Goal: Check status: Check status

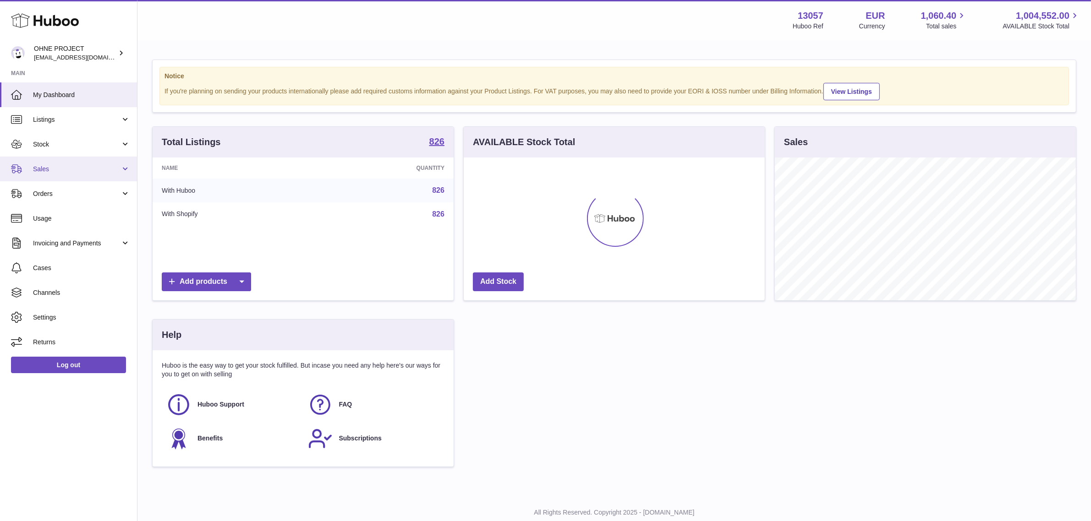
scroll to position [142, 301]
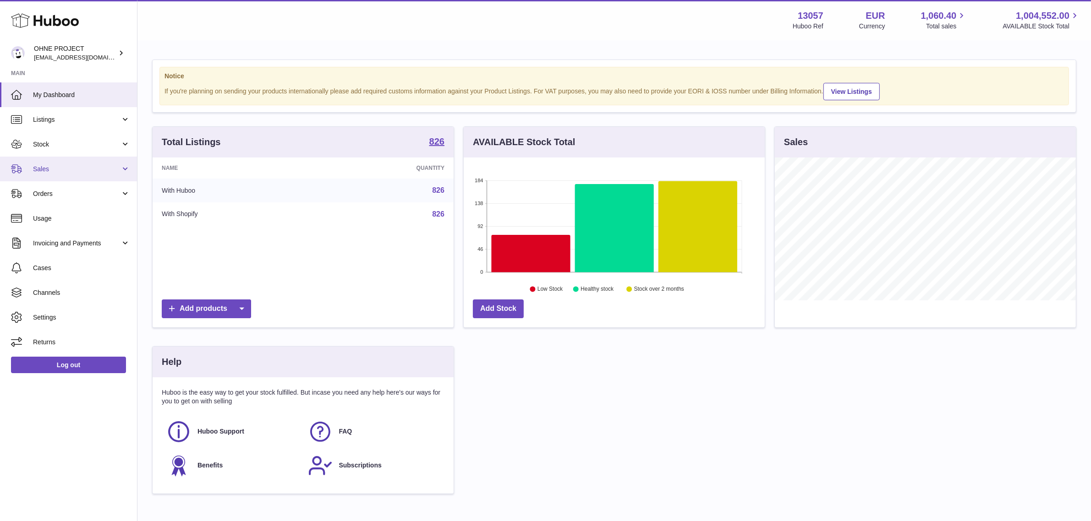
click at [103, 167] on span "Sales" at bounding box center [77, 169] width 88 height 9
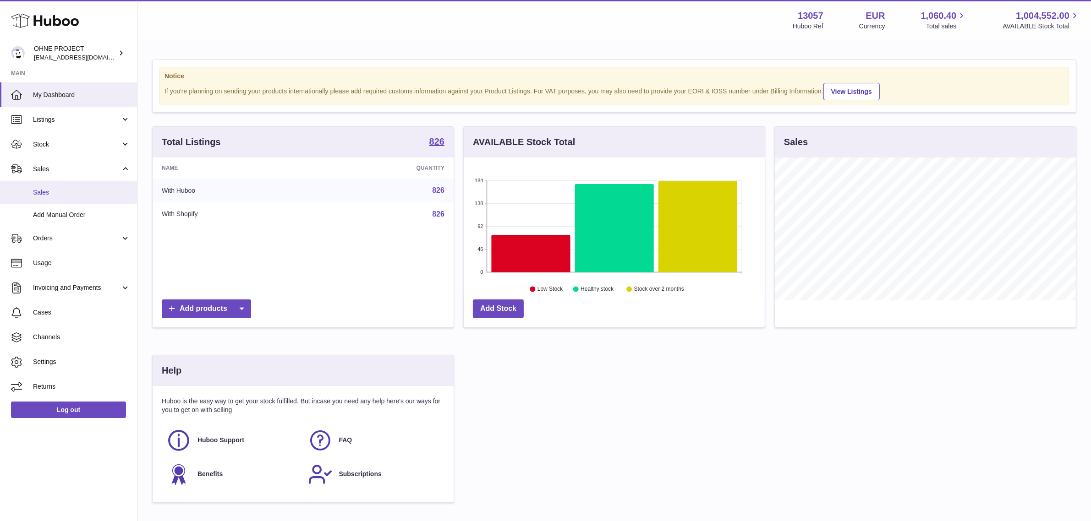
click at [74, 191] on span "Sales" at bounding box center [81, 192] width 97 height 9
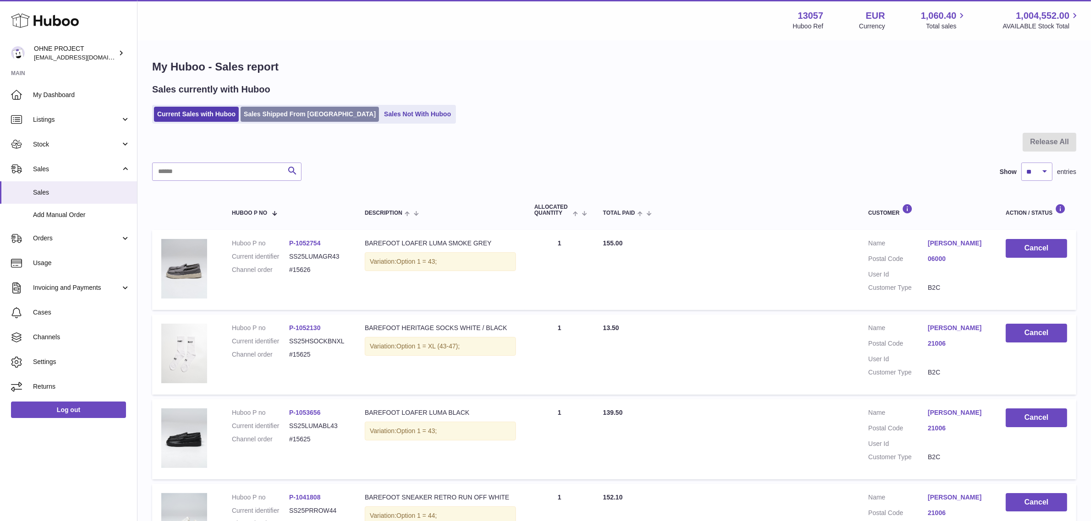
click at [301, 120] on link "Sales Shipped From [GEOGRAPHIC_DATA]" at bounding box center [310, 114] width 138 height 15
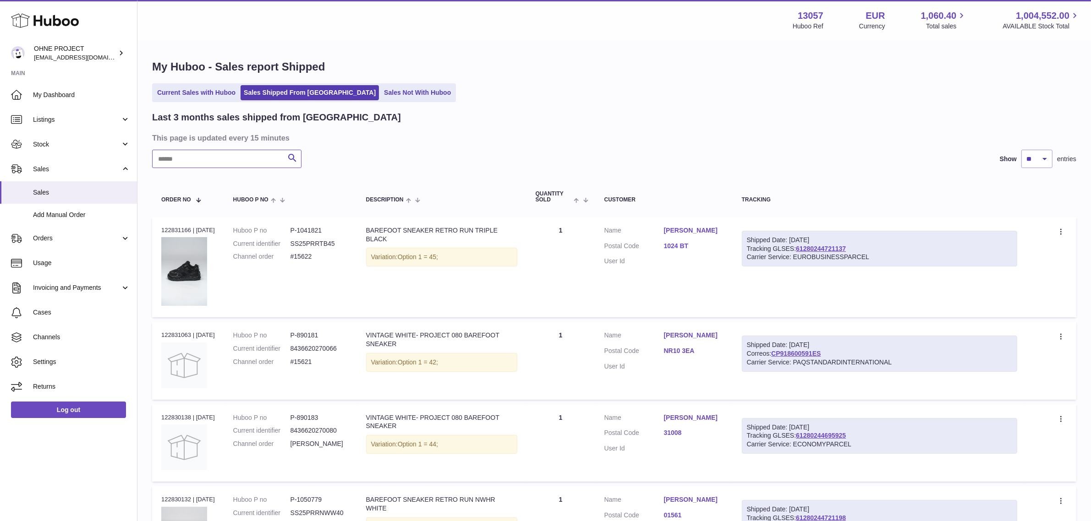
click at [214, 164] on input "text" at bounding box center [226, 159] width 149 height 18
paste input "*****"
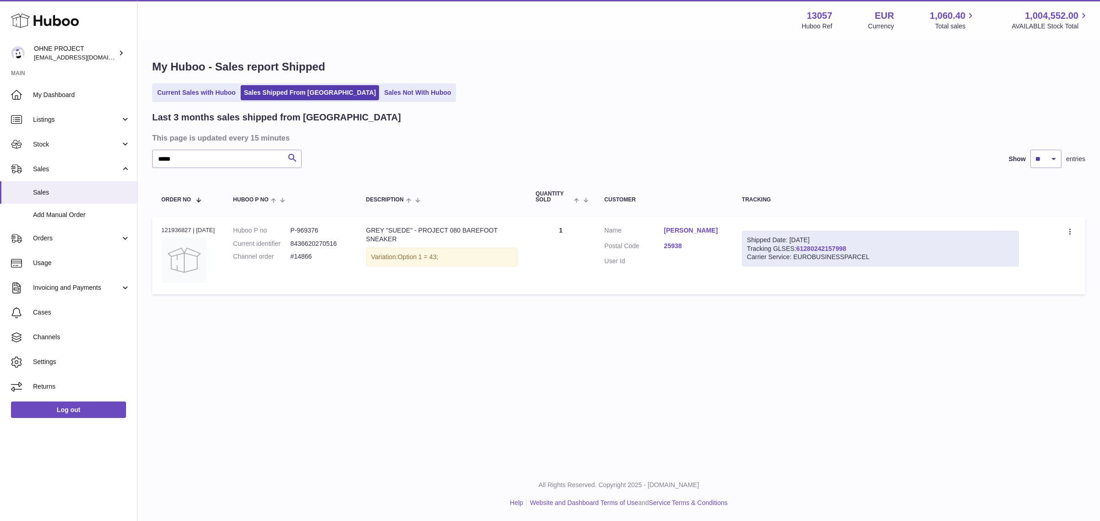
drag, startPoint x: 823, startPoint y: 248, endPoint x: 800, endPoint y: 248, distance: 22.9
click at [800, 248] on div "Shipped Date: [DATE] Tracking GLSES: 61280242157998 Carrier Service: EUROBUSINE…" at bounding box center [880, 249] width 277 height 36
copy link "61280242157998"
click at [815, 251] on link "61280242157998" at bounding box center [821, 248] width 50 height 7
drag, startPoint x: 662, startPoint y: 247, endPoint x: 685, endPoint y: 246, distance: 23.4
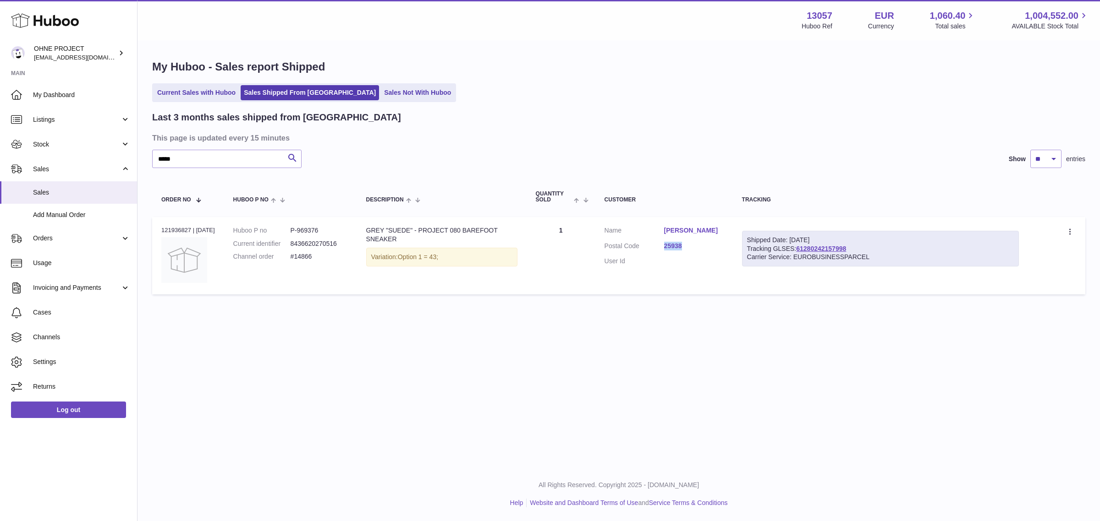
click at [685, 246] on dl "Customer Name [PERSON_NAME] Postal Code 25938 User Id" at bounding box center [663, 248] width 119 height 44
copy dl "25938"
paste input "text"
drag, startPoint x: 160, startPoint y: 153, endPoint x: 115, endPoint y: 152, distance: 45.4
click at [115, 152] on div "Huboo OHNE PROJECT [EMAIL_ADDRESS][DOMAIN_NAME] Main My Dashboard Listings Not …" at bounding box center [550, 260] width 1100 height 521
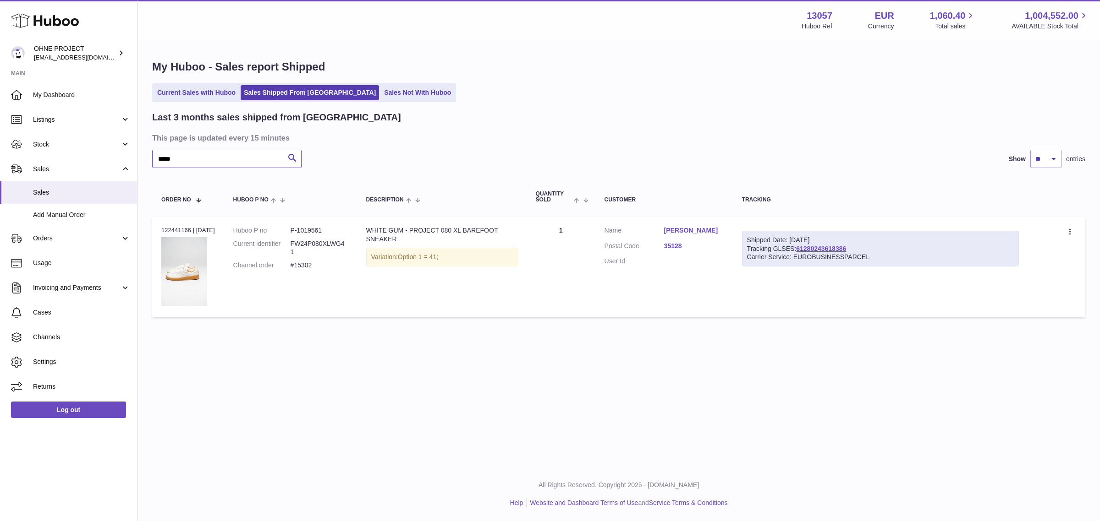
type input "*****"
click at [677, 251] on link "35128" at bounding box center [694, 246] width 60 height 9
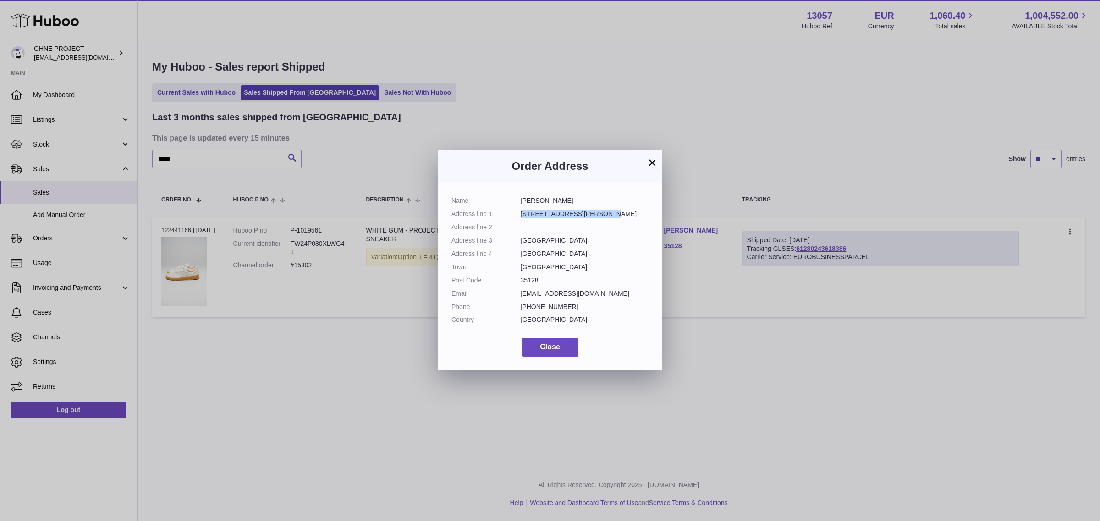
drag, startPoint x: 520, startPoint y: 214, endPoint x: 612, endPoint y: 211, distance: 91.2
click at [605, 211] on dd "[STREET_ADDRESS][PERSON_NAME]" at bounding box center [584, 214] width 128 height 9
drag, startPoint x: 521, startPoint y: 240, endPoint x: 544, endPoint y: 238, distance: 22.9
click at [544, 238] on dd "[GEOGRAPHIC_DATA]" at bounding box center [584, 240] width 128 height 9
copy dd "[GEOGRAPHIC_DATA]"
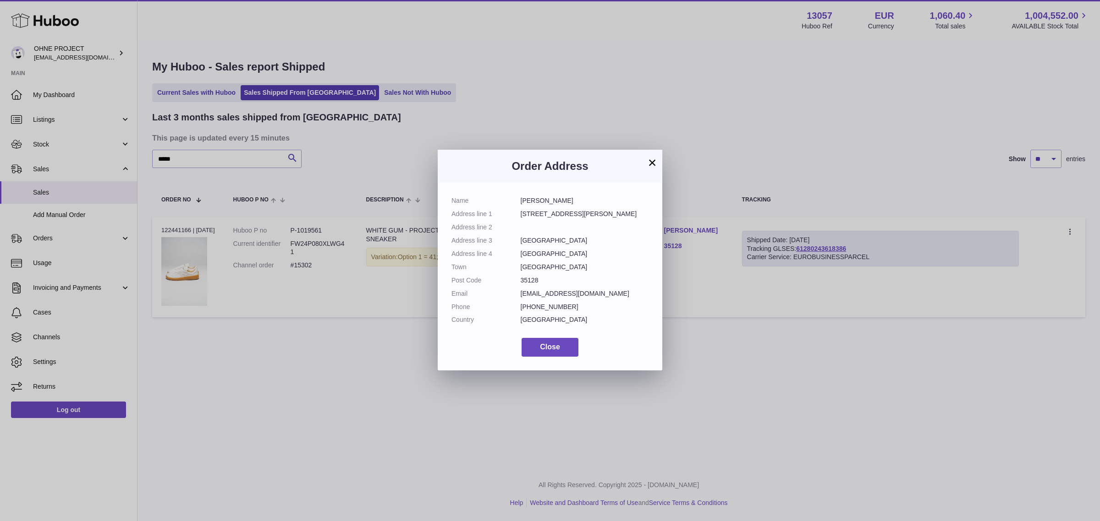
click at [523, 278] on dd "35128" at bounding box center [584, 280] width 128 height 9
copy dd "35128"
drag, startPoint x: 537, startPoint y: 318, endPoint x: 509, endPoint y: 317, distance: 28.4
click at [509, 317] on dl "Name [PERSON_NAME] Address line 1 [STREET_ADDRESS][PERSON_NAME] Address line 2 …" at bounding box center [549, 263] width 197 height 132
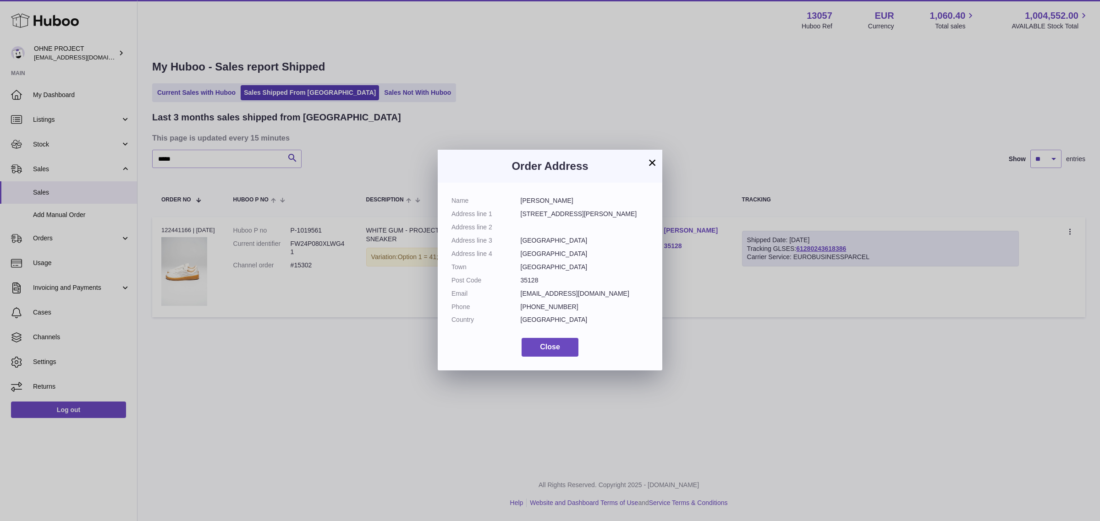
copy dl "[GEOGRAPHIC_DATA]"
